Goal: Task Accomplishment & Management: Manage account settings

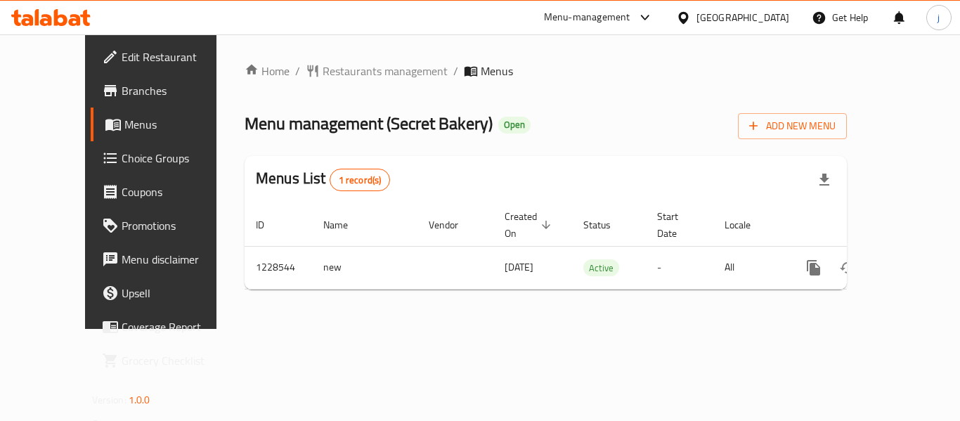
click at [682, 19] on icon at bounding box center [683, 17] width 10 height 12
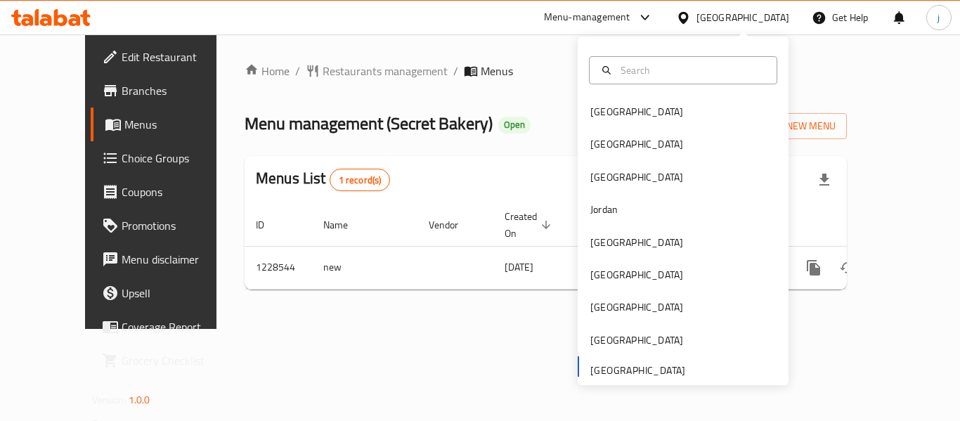
click at [623, 371] on div "Bahrain Egypt Iraq Jordan Kuwait Oman Qatar Saudi Arabia United Arab Emirates" at bounding box center [683, 240] width 211 height 289
click at [322, 68] on span "Restaurants management" at bounding box center [384, 71] width 125 height 17
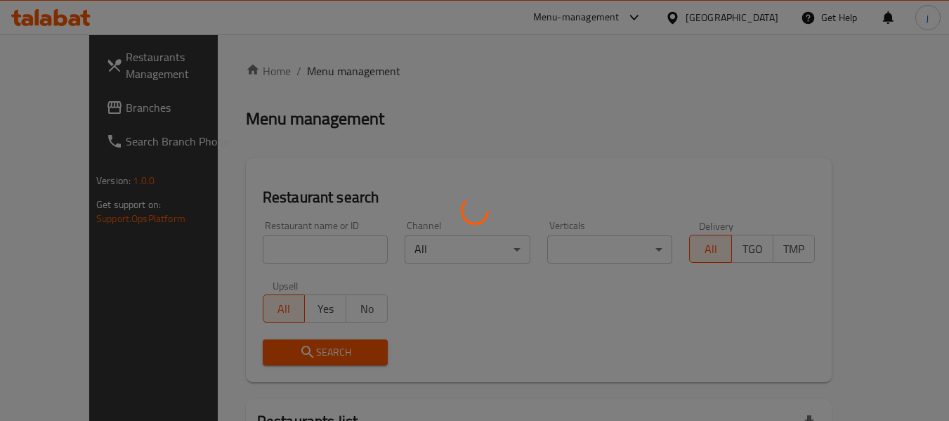
click at [51, 109] on div at bounding box center [474, 210] width 949 height 421
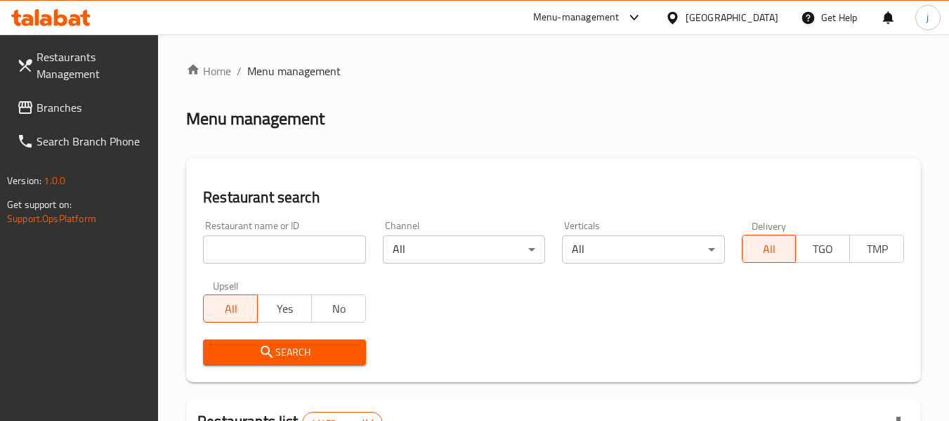
click at [48, 109] on span "Branches" at bounding box center [92, 107] width 111 height 17
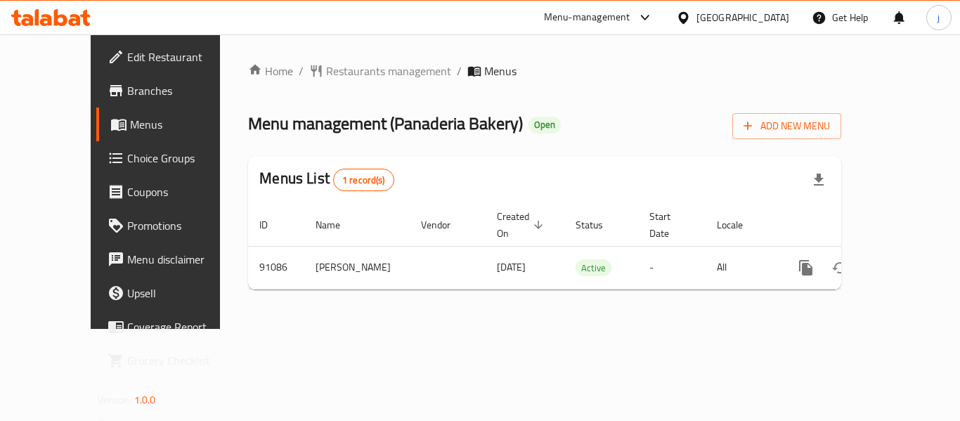
click at [745, 20] on div "[GEOGRAPHIC_DATA]" at bounding box center [742, 17] width 93 height 15
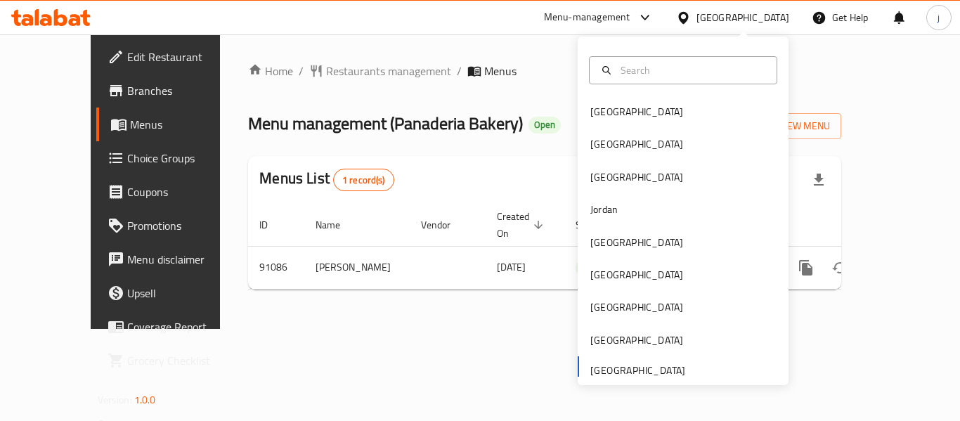
click at [389, 329] on div "Home / Restaurants management / Menus Menu management ( Panaderia Bakery ) Open…" at bounding box center [544, 181] width 649 height 294
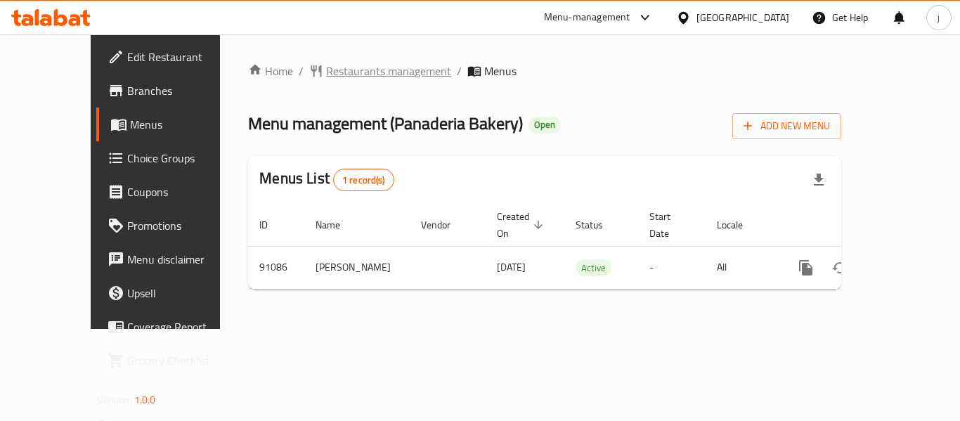
click at [326, 68] on span "Restaurants management" at bounding box center [388, 71] width 125 height 17
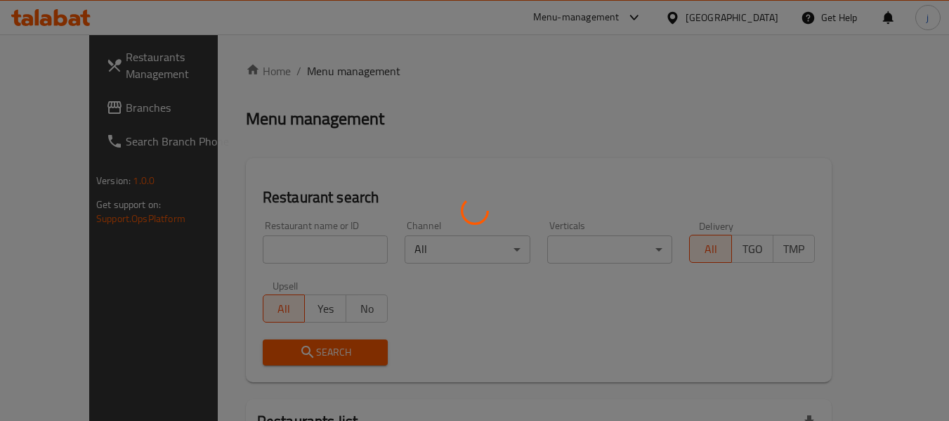
click at [70, 108] on div at bounding box center [474, 210] width 949 height 421
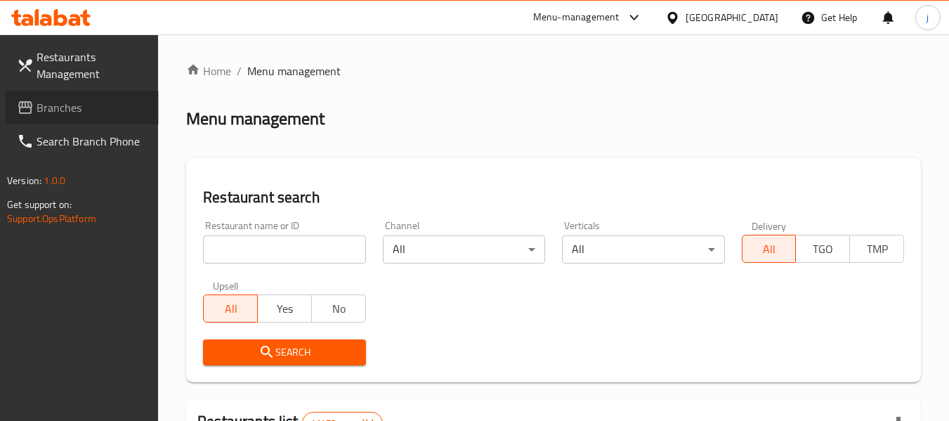
click at [70, 108] on span "Branches" at bounding box center [92, 107] width 111 height 17
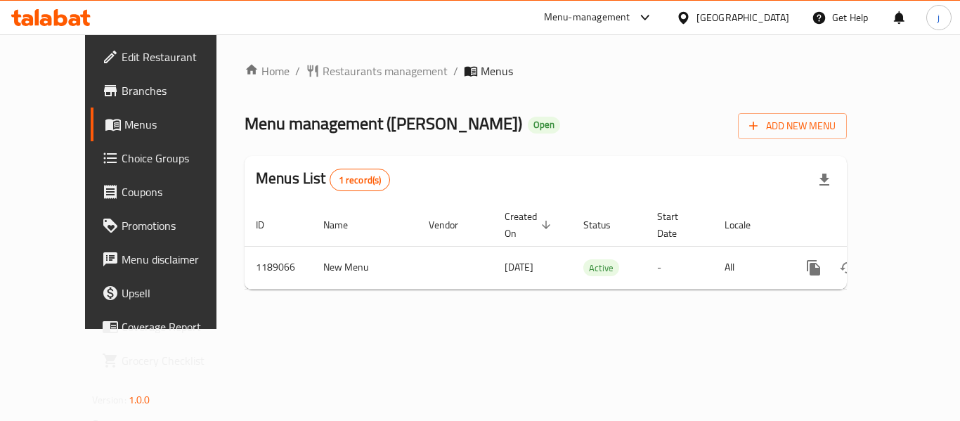
click at [734, 18] on div "[GEOGRAPHIC_DATA]" at bounding box center [742, 17] width 93 height 15
click at [333, 74] on span "Restaurants management" at bounding box center [384, 71] width 125 height 17
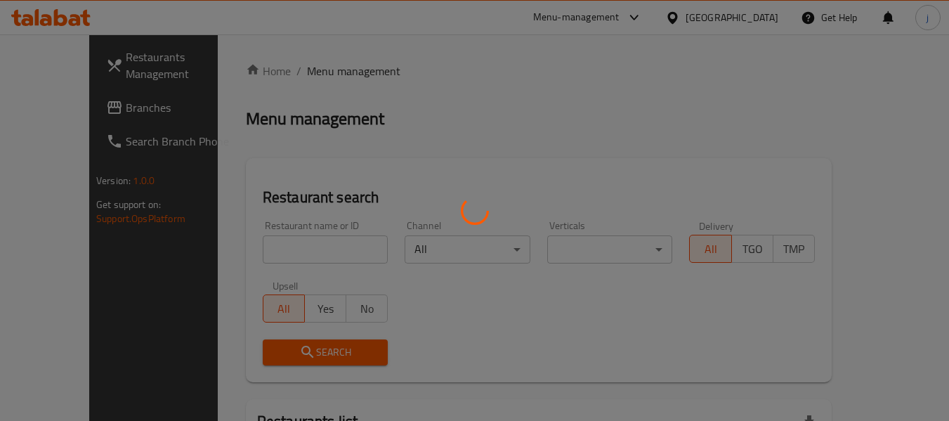
click at [88, 105] on div at bounding box center [474, 210] width 949 height 421
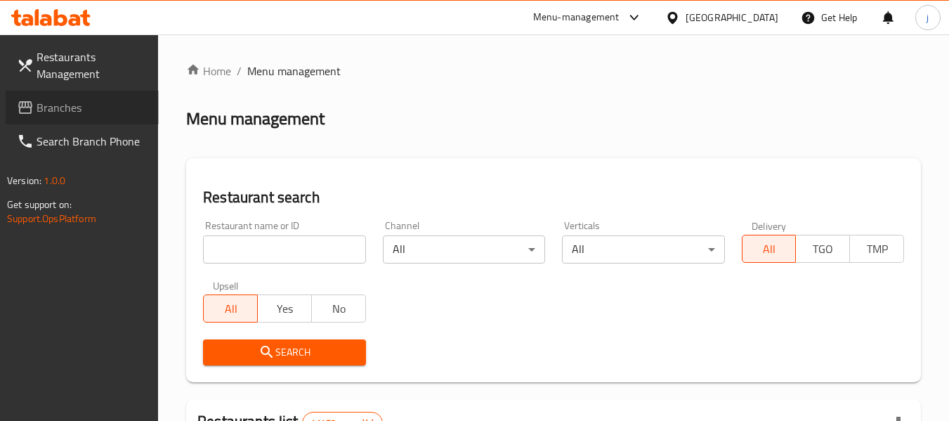
click at [88, 105] on span "Branches" at bounding box center [92, 107] width 111 height 17
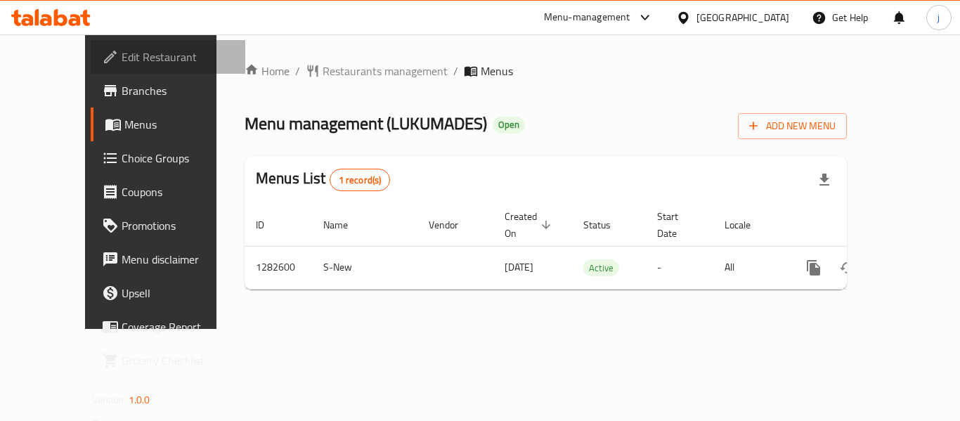
click at [122, 51] on span "Edit Restaurant" at bounding box center [178, 56] width 112 height 17
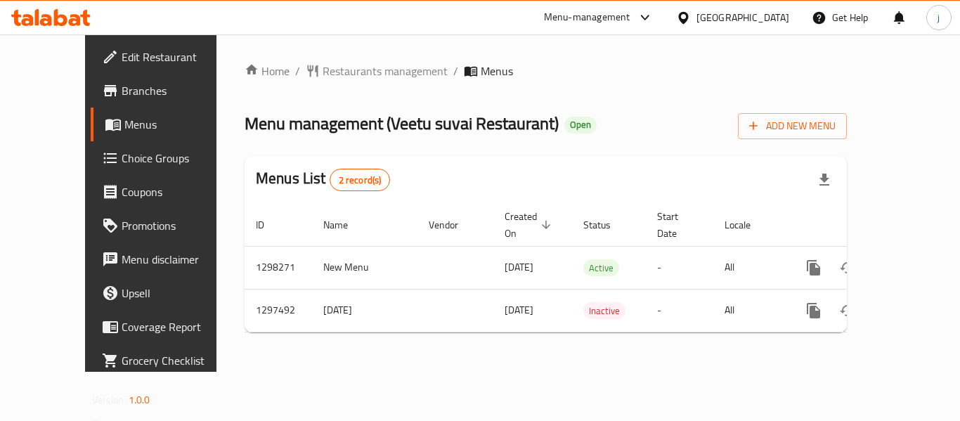
click at [339, 59] on div "Home / Restaurants management / Menus Menu management ( Veetu suvai Restaurant …" at bounding box center [545, 202] width 658 height 337
click at [331, 69] on span "Restaurants management" at bounding box center [384, 71] width 125 height 17
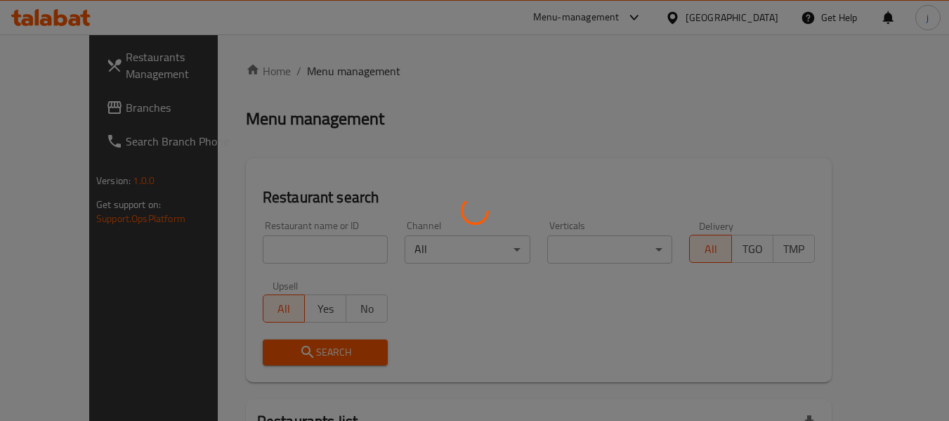
click at [30, 116] on div at bounding box center [474, 210] width 949 height 421
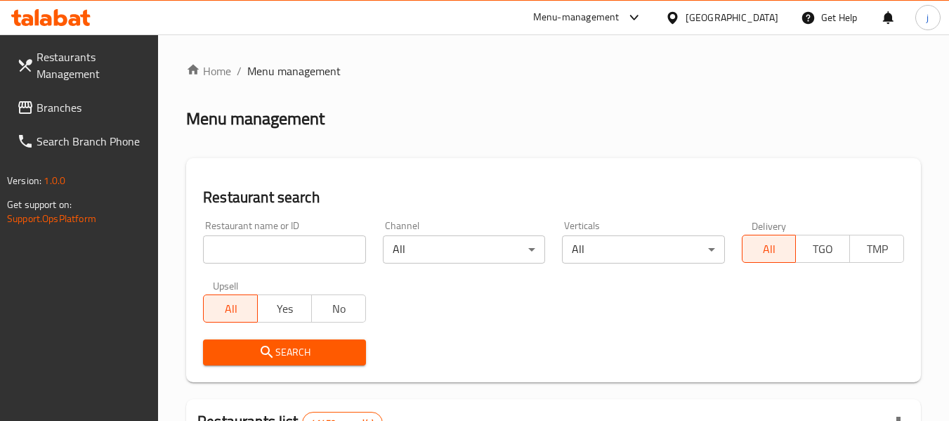
click at [100, 102] on div at bounding box center [474, 210] width 949 height 421
click at [100, 102] on span "Branches" at bounding box center [92, 107] width 111 height 17
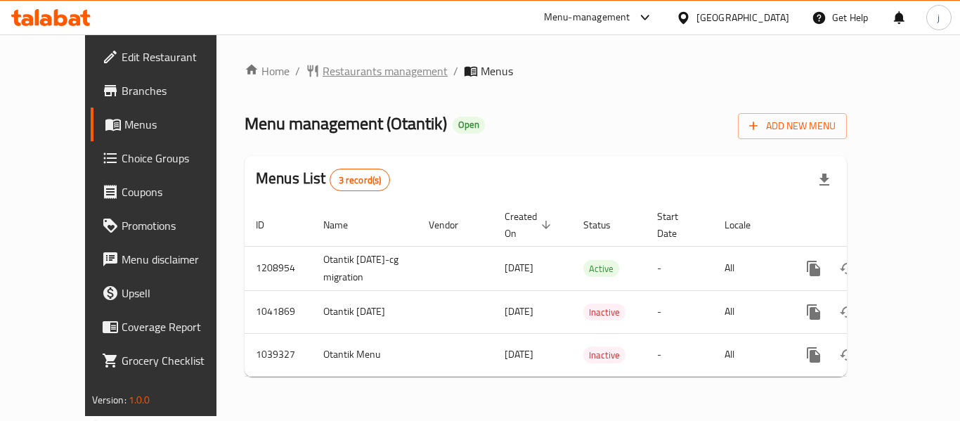
click at [322, 73] on span "Restaurants management" at bounding box center [384, 71] width 125 height 17
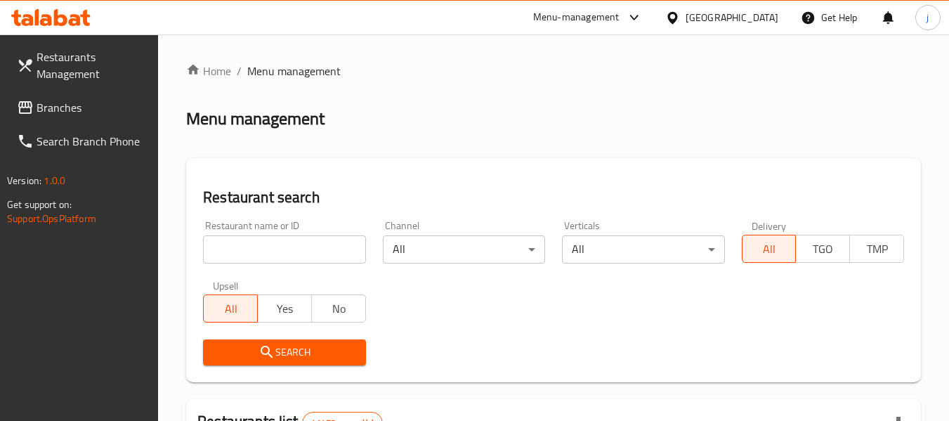
click at [61, 101] on span "Branches" at bounding box center [92, 107] width 111 height 17
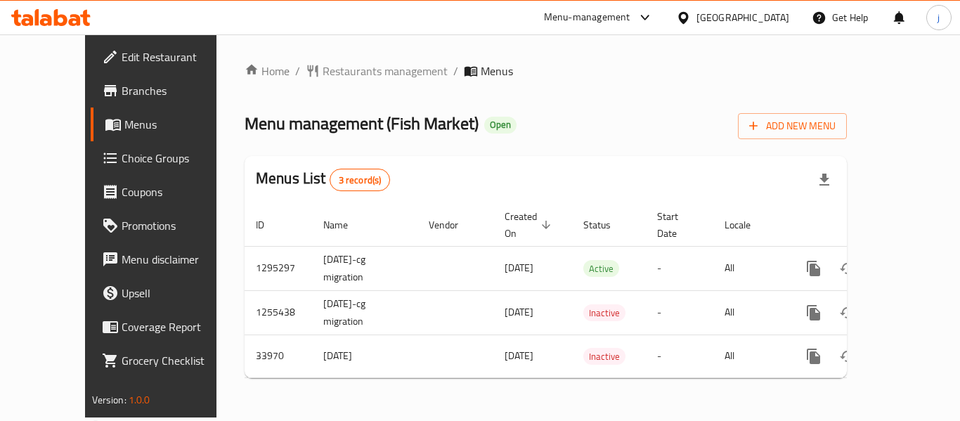
click at [122, 159] on span "Choice Groups" at bounding box center [178, 158] width 112 height 17
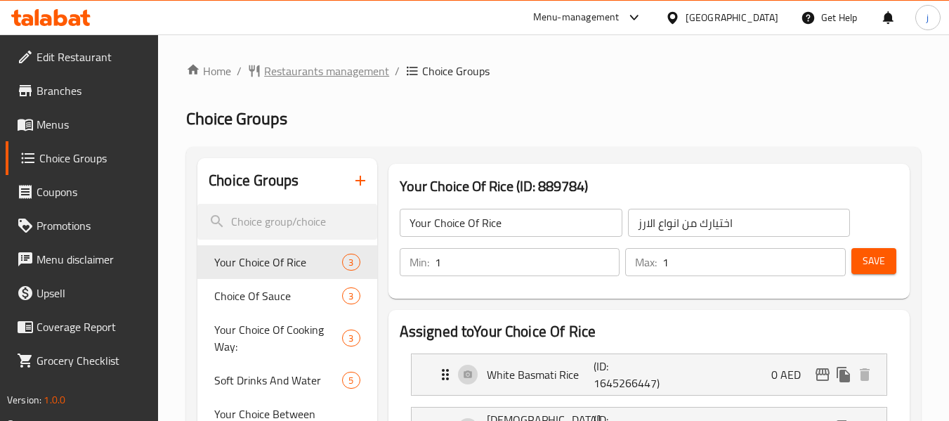
click at [358, 67] on span "Restaurants management" at bounding box center [326, 71] width 125 height 17
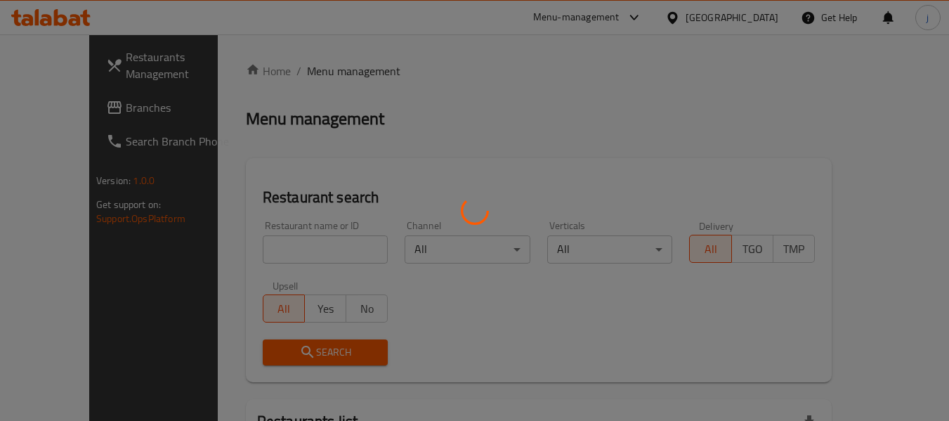
click at [77, 106] on div at bounding box center [474, 210] width 949 height 421
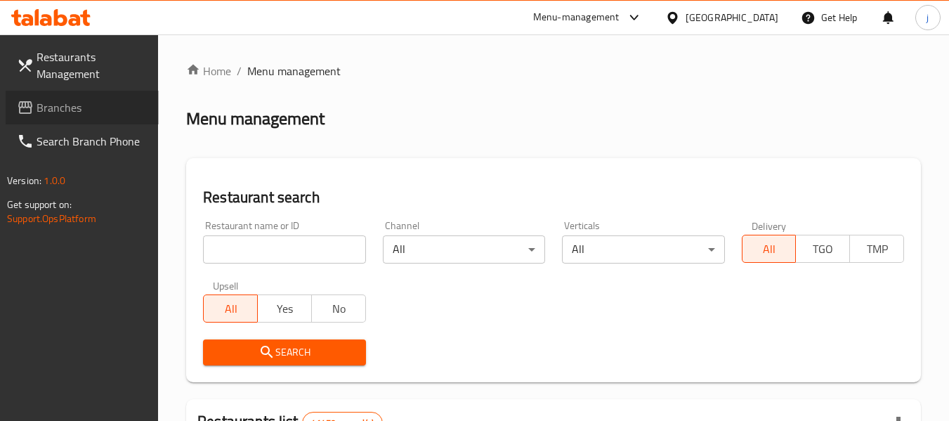
click at [122, 120] on link "Branches" at bounding box center [82, 108] width 153 height 34
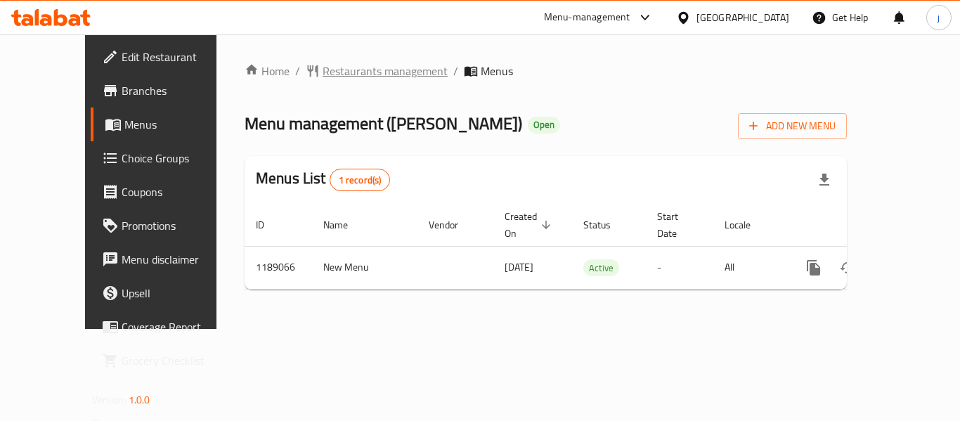
click at [322, 65] on span "Restaurants management" at bounding box center [384, 71] width 125 height 17
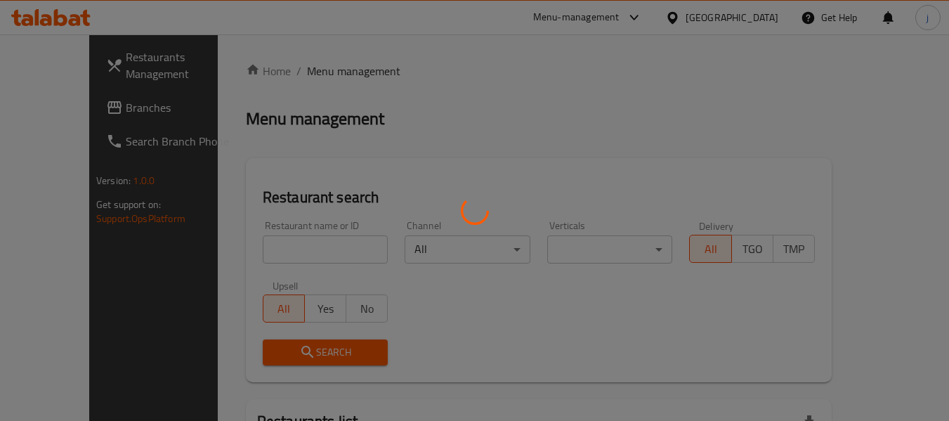
click at [69, 107] on div at bounding box center [474, 210] width 949 height 421
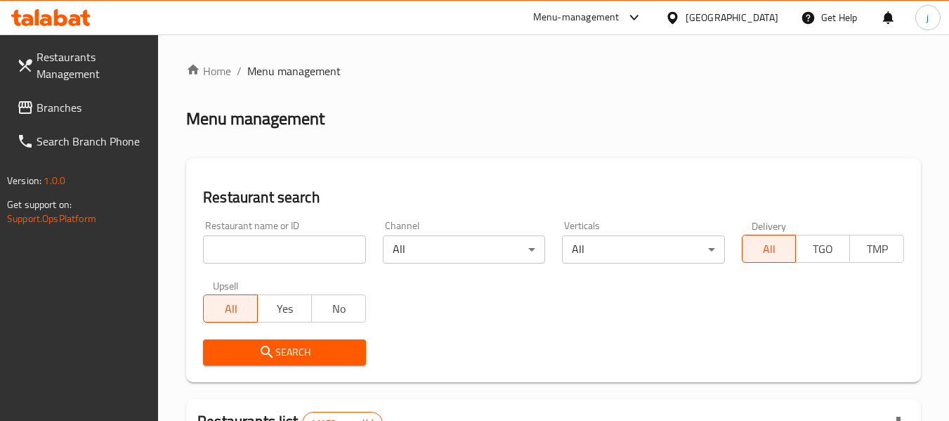
click at [69, 107] on span "Branches" at bounding box center [92, 107] width 111 height 17
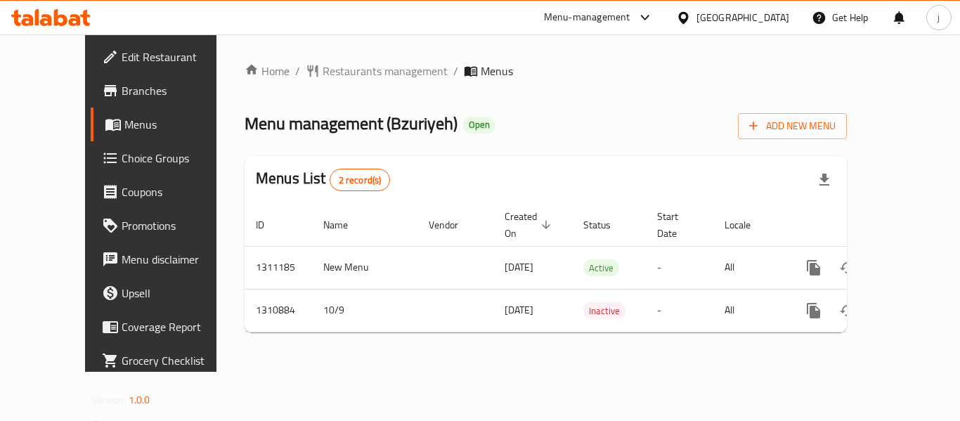
click at [693, 7] on div "[GEOGRAPHIC_DATA]" at bounding box center [733, 18] width 136 height 34
click at [687, 21] on icon at bounding box center [683, 17] width 10 height 12
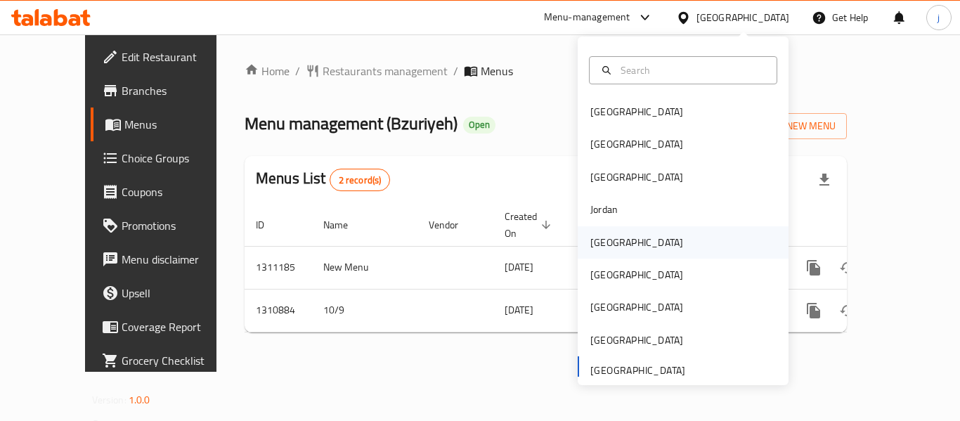
click at [599, 249] on div "[GEOGRAPHIC_DATA]" at bounding box center [636, 242] width 93 height 15
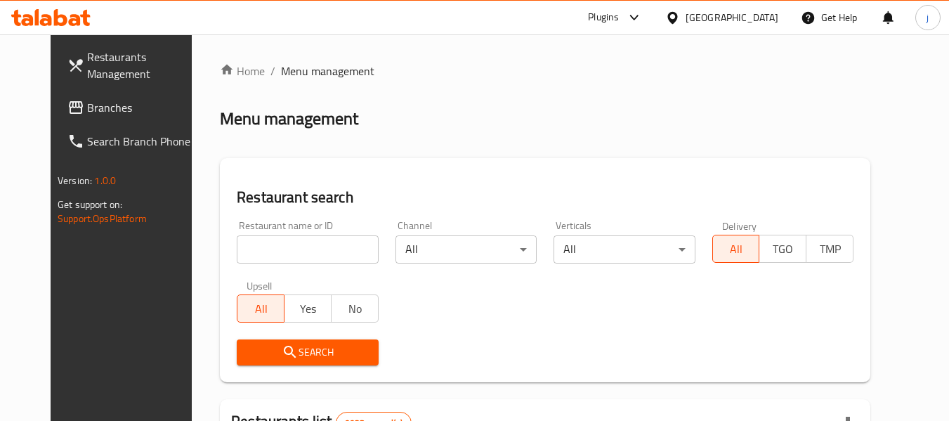
click at [87, 110] on span "Branches" at bounding box center [142, 107] width 111 height 17
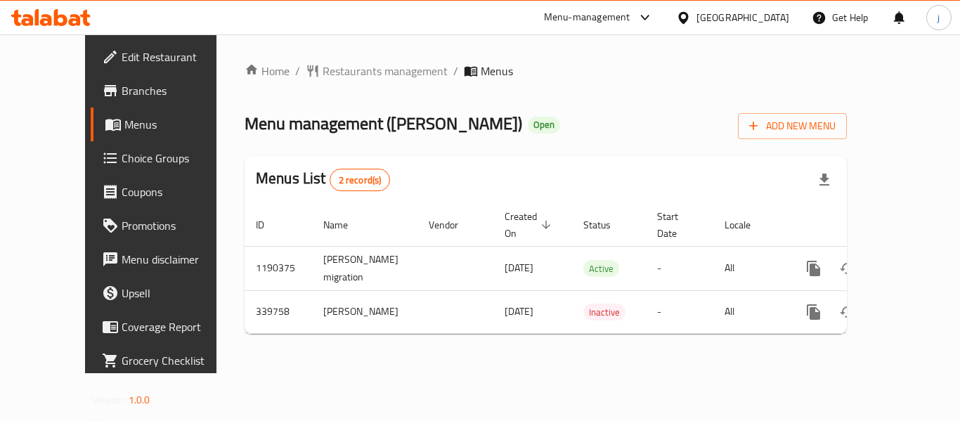
click at [691, 11] on icon at bounding box center [683, 18] width 15 height 15
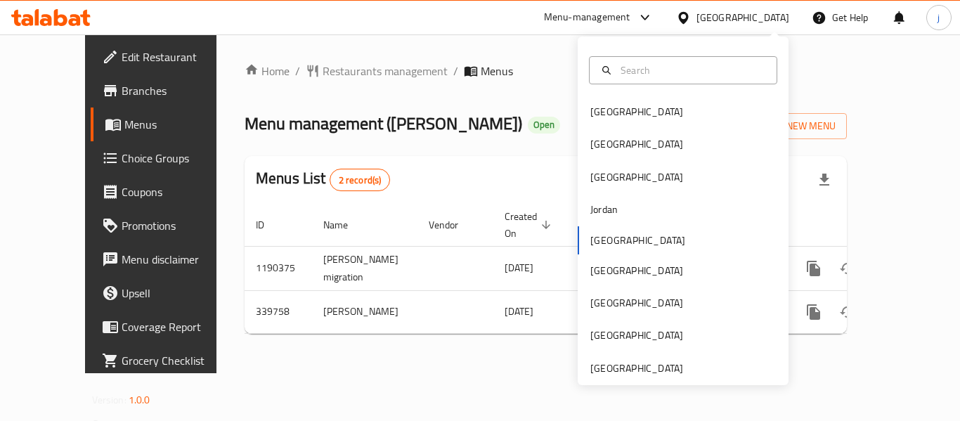
click at [618, 377] on div "Bahrain Egypt Iraq Jordan Kuwait Oman Qatar Saudi Arabia United Arab Emirates" at bounding box center [683, 211] width 211 height 348
click at [656, 360] on div "[GEOGRAPHIC_DATA]" at bounding box center [636, 367] width 93 height 15
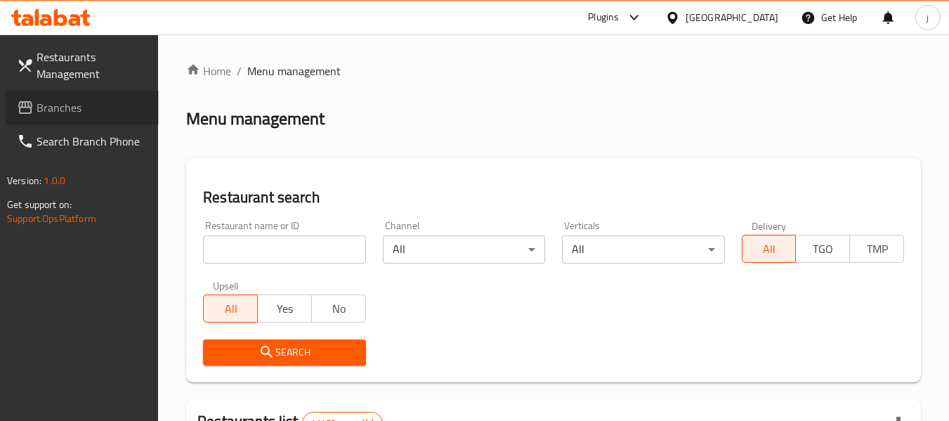
click at [37, 115] on span "Branches" at bounding box center [92, 107] width 111 height 17
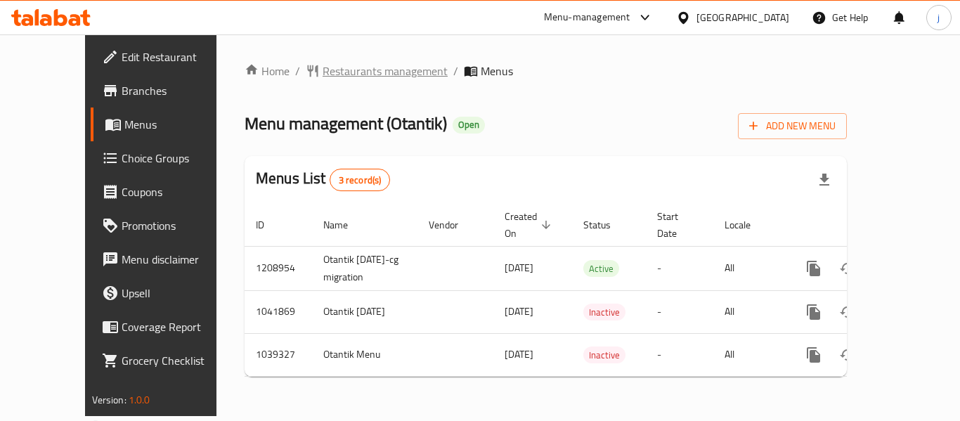
click at [322, 69] on span "Restaurants management" at bounding box center [384, 71] width 125 height 17
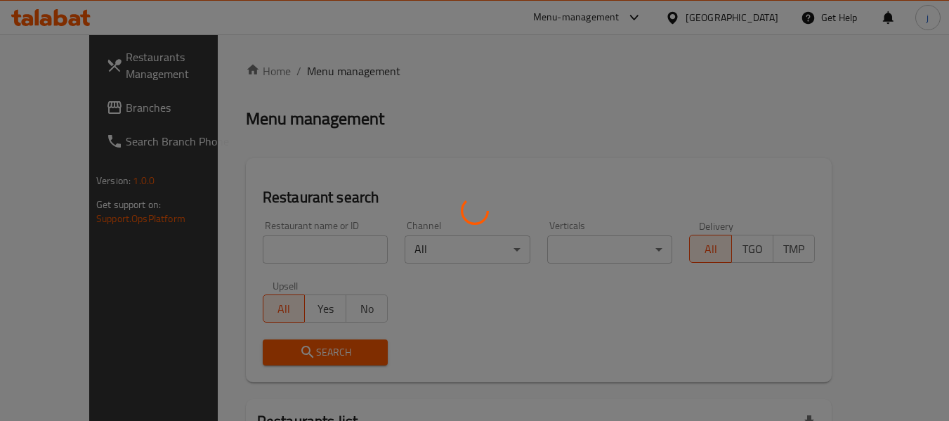
click at [67, 107] on div at bounding box center [474, 210] width 949 height 421
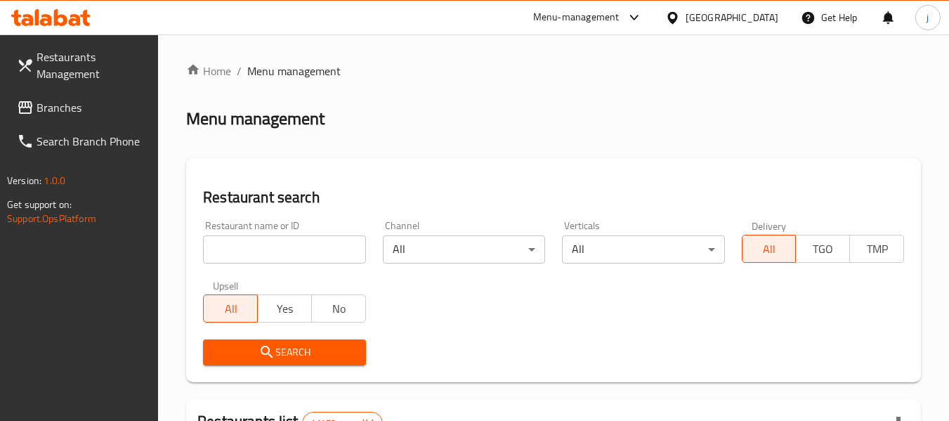
click at [59, 109] on span "Branches" at bounding box center [92, 107] width 111 height 17
click at [52, 107] on span "Branches" at bounding box center [92, 107] width 111 height 17
